Goal: Transaction & Acquisition: Purchase product/service

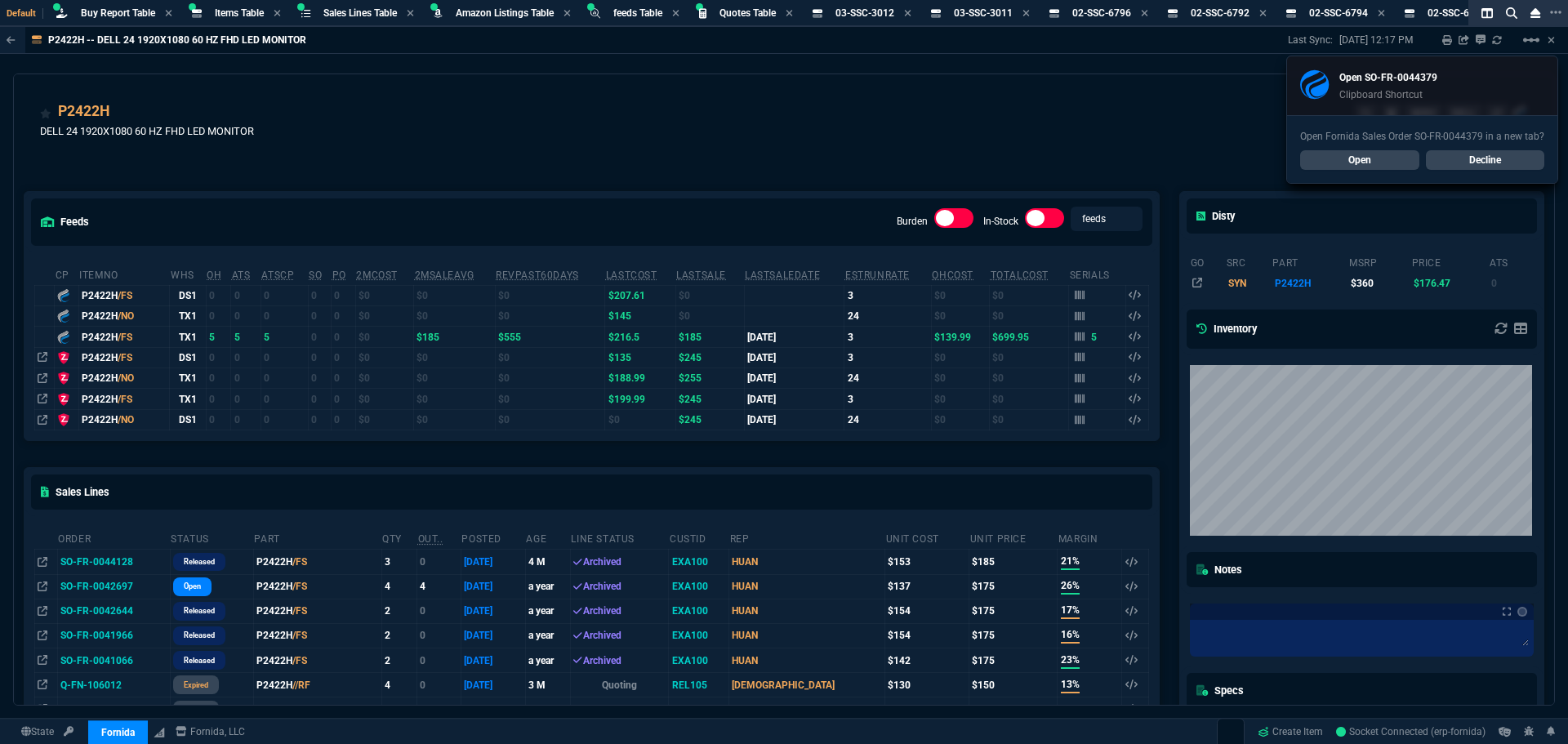
select select "8: NEPT"
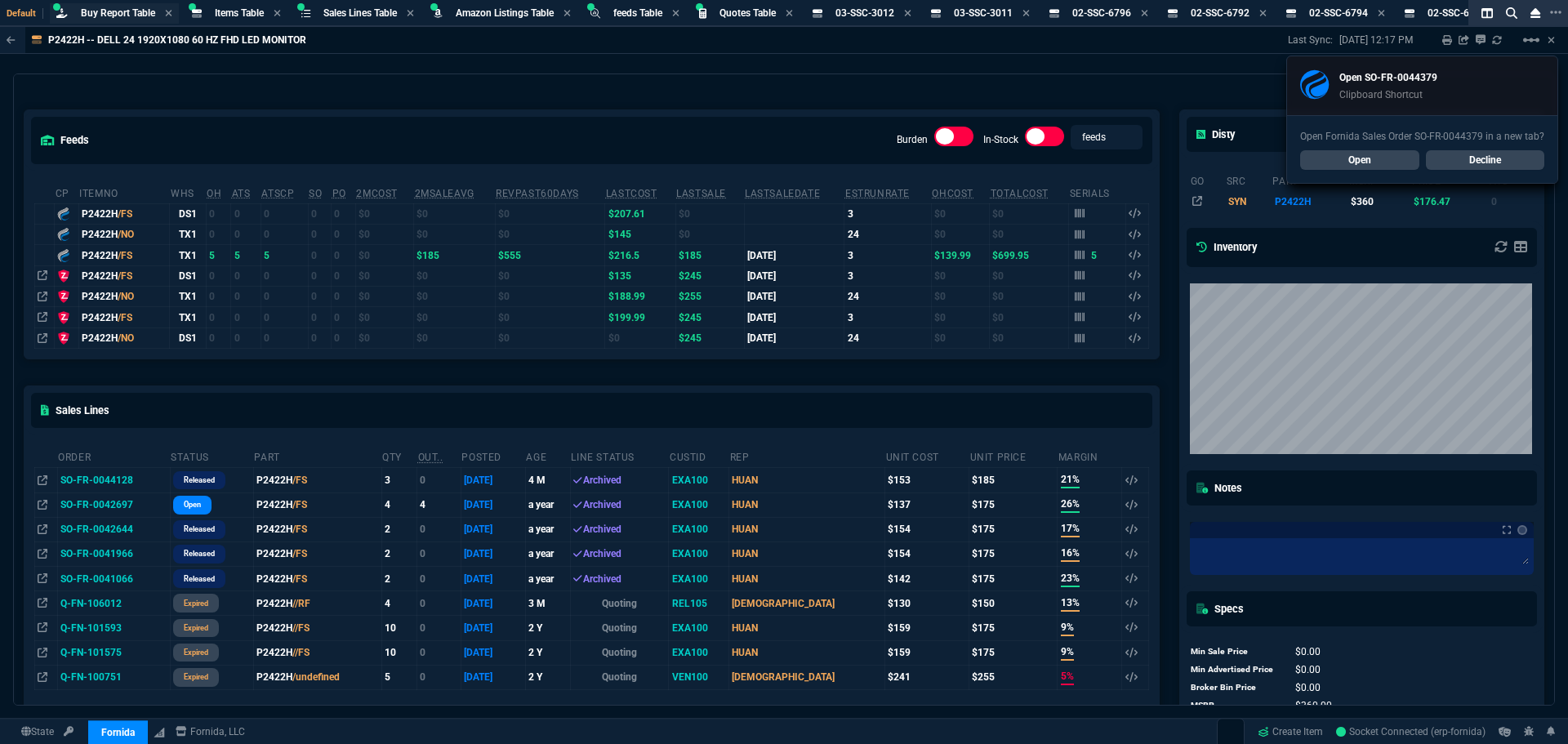
click at [113, 12] on span "Buy Report Table" at bounding box center [118, 13] width 74 height 11
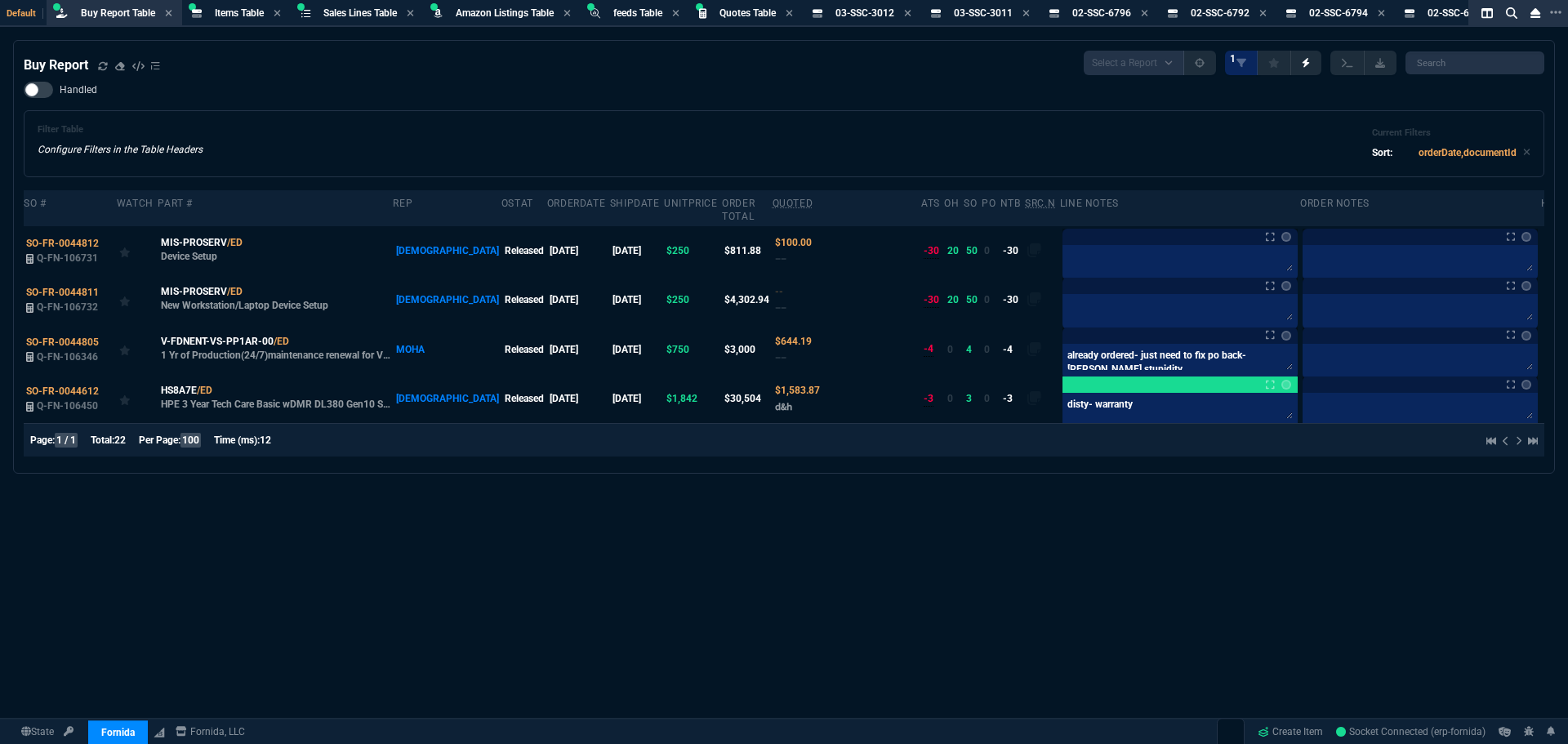
click at [830, 155] on div "Filter Table Configure Filters in the Table Headers Current Filters Sort: order…" at bounding box center [784, 143] width 1493 height 39
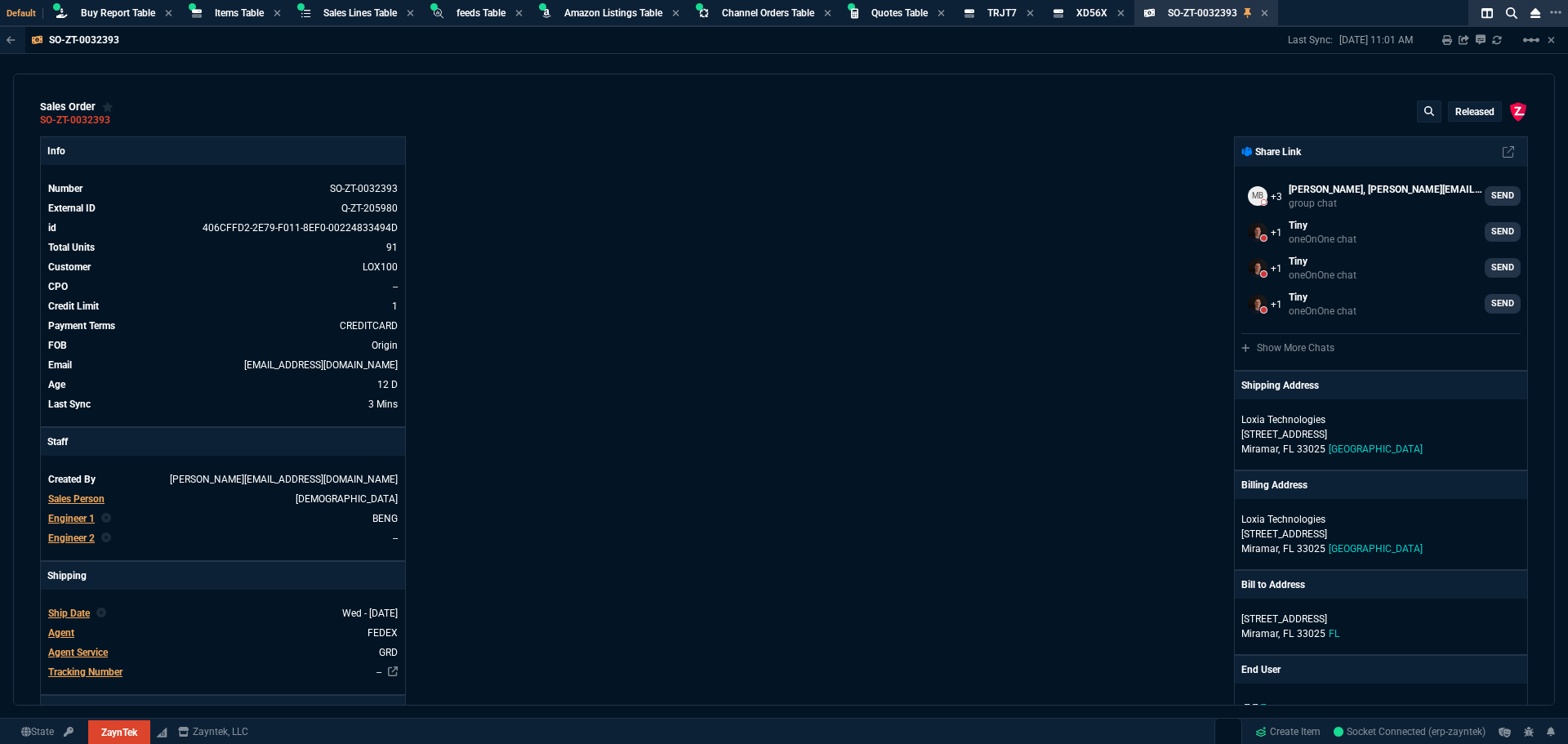
select select "8: NEPT"
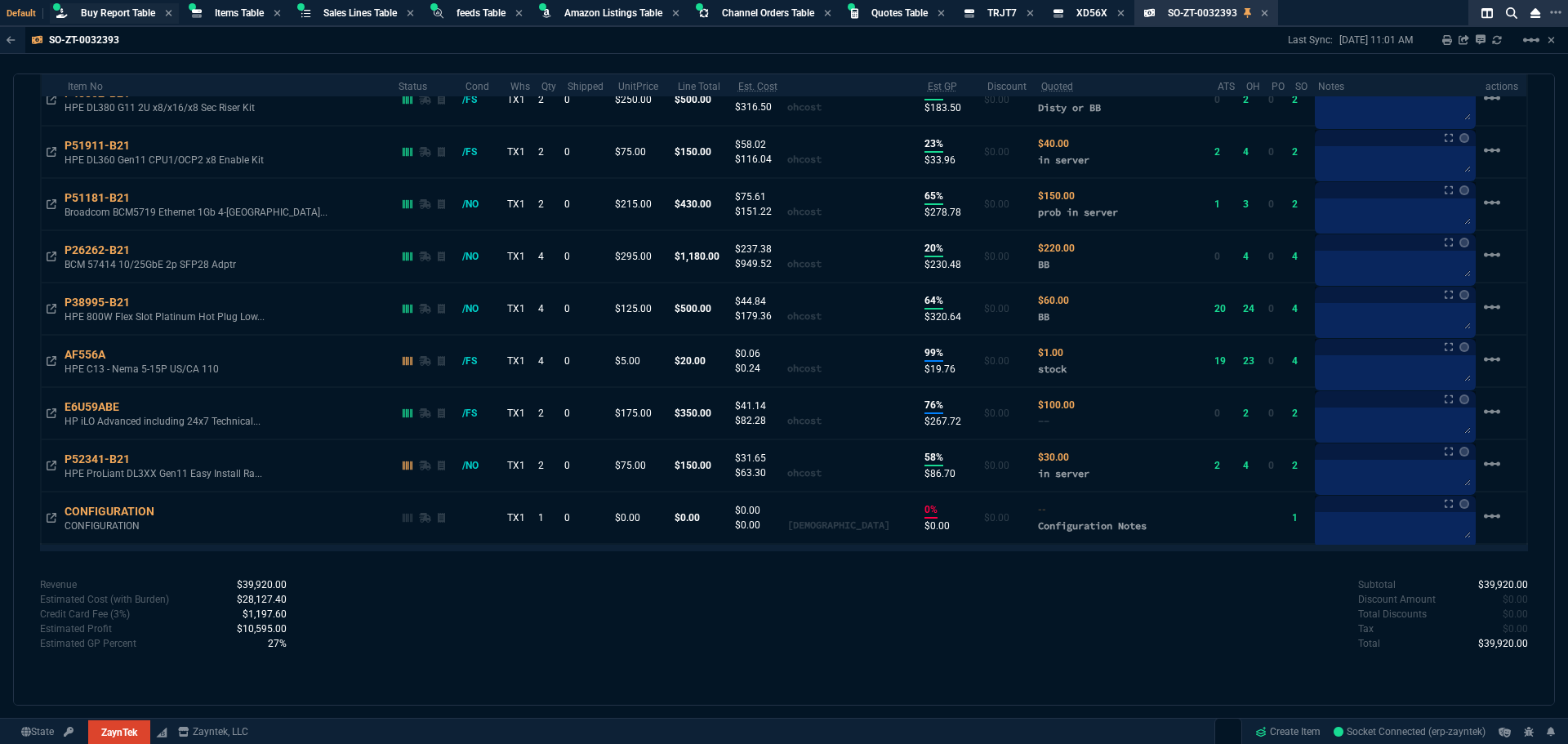
click at [117, 15] on span "Buy Report Table" at bounding box center [118, 13] width 74 height 11
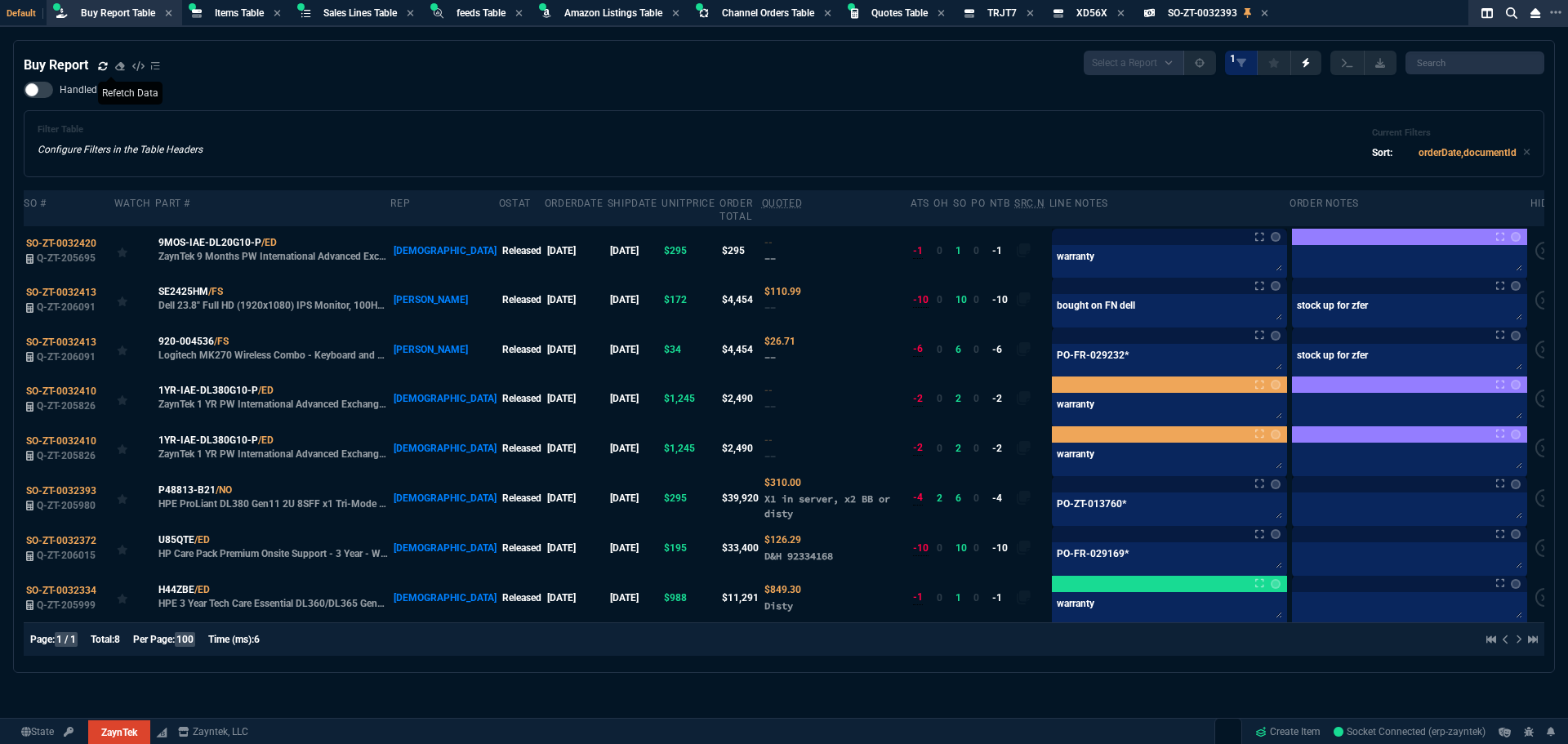
click at [102, 68] on icon at bounding box center [103, 65] width 9 height 8
click at [974, 136] on div "Filter Table Configure Filters in the Table Headers Current Filters Sort: order…" at bounding box center [784, 143] width 1493 height 39
click at [1022, 674] on div "Buy Report Select a Report Not Purchased 1 Handled Filter Table Configure Filte…" at bounding box center [784, 432] width 1568 height 785
